Goal: Navigation & Orientation: Go to known website

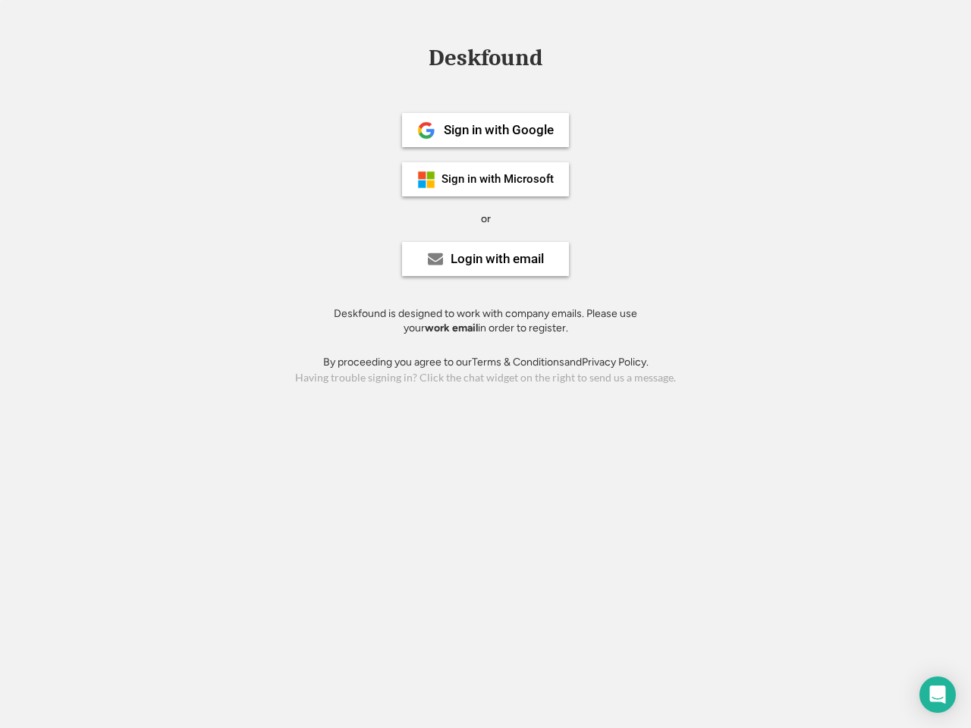
click at [486, 217] on div "or" at bounding box center [486, 219] width 10 height 15
click at [486, 61] on div "Deskfound" at bounding box center [485, 58] width 129 height 24
click at [415, 57] on div "Deskfound" at bounding box center [485, 60] width 971 height 29
click at [486, 61] on div "Deskfound" at bounding box center [485, 58] width 129 height 24
click at [486, 219] on div "or" at bounding box center [486, 219] width 10 height 15
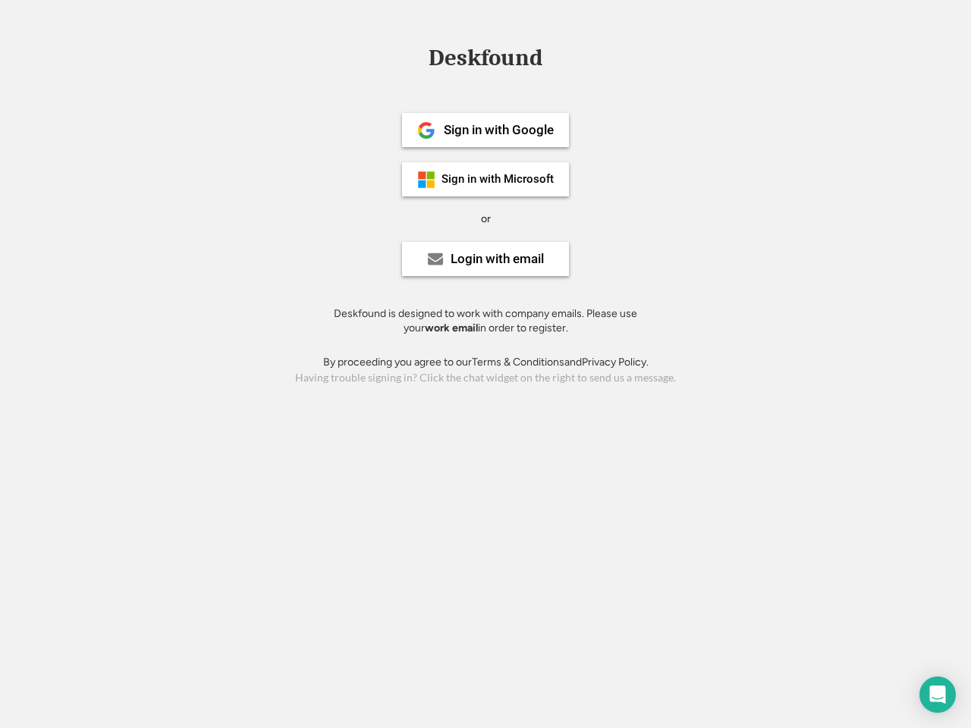
click at [486, 130] on div "Sign in with Google" at bounding box center [499, 130] width 110 height 13
click at [499, 130] on div "Sign in with Google" at bounding box center [499, 130] width 110 height 13
click at [426, 131] on img at bounding box center [426, 130] width 18 height 18
click at [486, 179] on div "Sign in with Microsoft" at bounding box center [498, 179] width 112 height 11
click at [499, 179] on div "Sign in with Microsoft" at bounding box center [498, 179] width 112 height 11
